Goal: Book appointment/travel/reservation

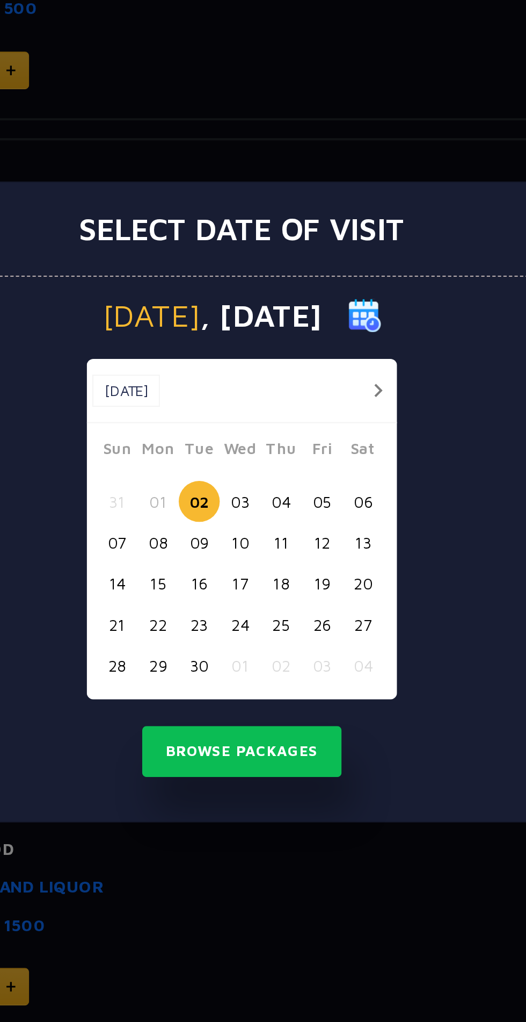
click at [329, 509] on button "06" at bounding box center [322, 511] width 20 height 20
click at [278, 635] on button "Browse Packages" at bounding box center [263, 631] width 97 height 25
